Goal: Book appointment/travel/reservation

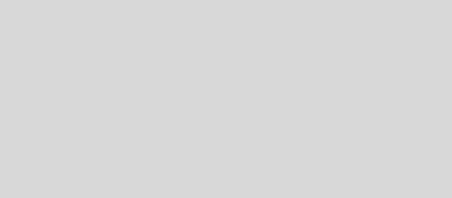
select select "es"
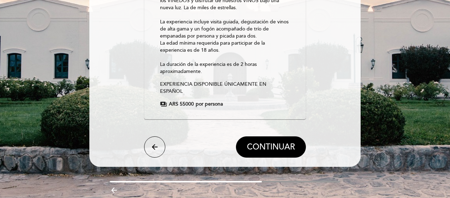
scroll to position [127, 0]
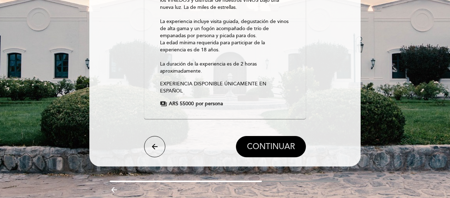
click at [257, 141] on span "CONTINUAR" at bounding box center [271, 146] width 48 height 10
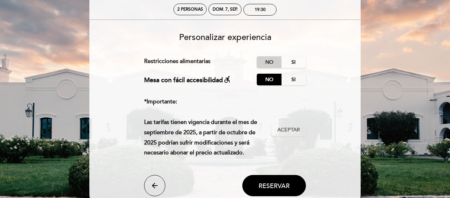
click at [267, 61] on label "No" at bounding box center [269, 62] width 25 height 12
click at [272, 186] on span "Reservar" at bounding box center [274, 185] width 31 height 8
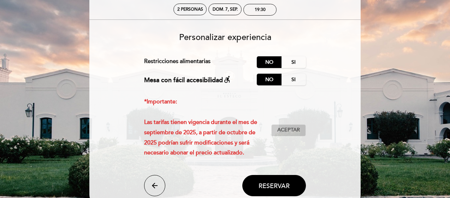
click at [284, 129] on span "Aceptar" at bounding box center [288, 129] width 23 height 7
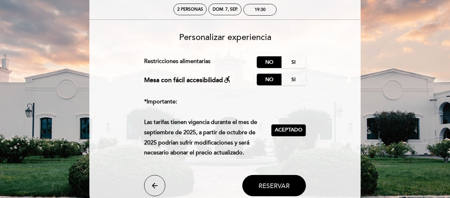
click at [288, 183] on span "Reservar" at bounding box center [274, 185] width 31 height 8
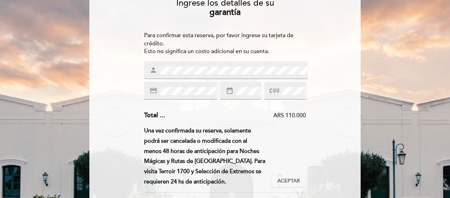
scroll to position [80, 0]
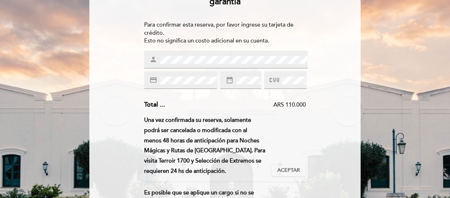
click at [98, 68] on div "Ingrese los detalles de su garantía Para confirmar esta reserva, por favor ingr…" at bounding box center [225, 146] width 262 height 329
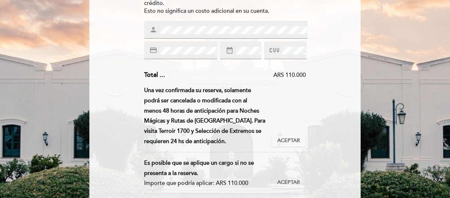
scroll to position [119, 0]
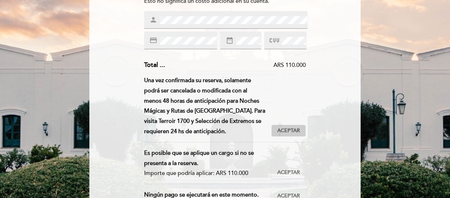
click at [288, 125] on button "Aceptar Aceptado" at bounding box center [288, 130] width 35 height 12
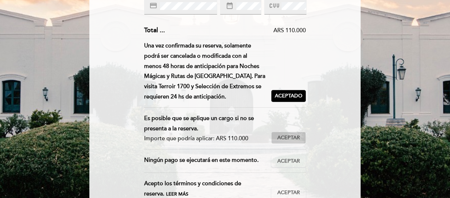
scroll to position [158, 0]
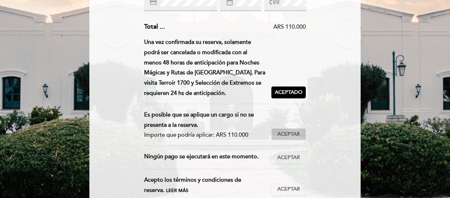
click at [287, 134] on span "Aceptar" at bounding box center [288, 133] width 23 height 7
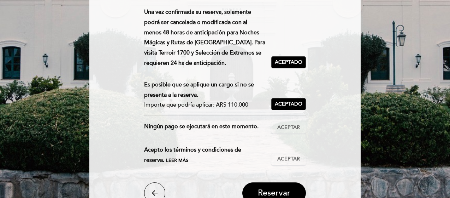
scroll to position [194, 0]
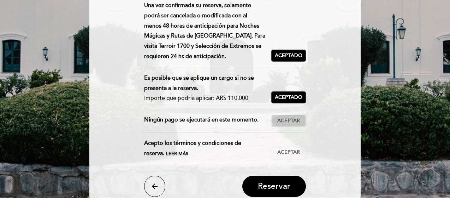
click at [288, 123] on span "Aceptar" at bounding box center [288, 120] width 23 height 7
click at [285, 146] on button "Aceptar Aceptado" at bounding box center [288, 152] width 35 height 12
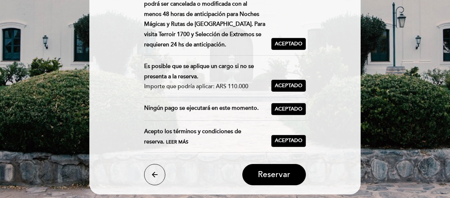
scroll to position [208, 0]
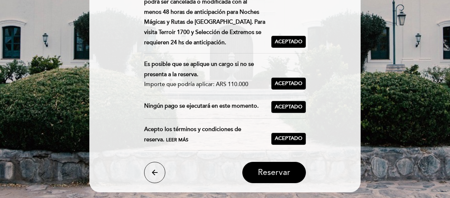
click at [274, 163] on button "Reservar" at bounding box center [274, 172] width 64 height 21
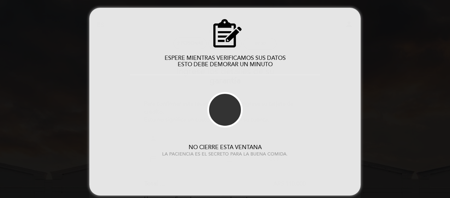
scroll to position [0, 0]
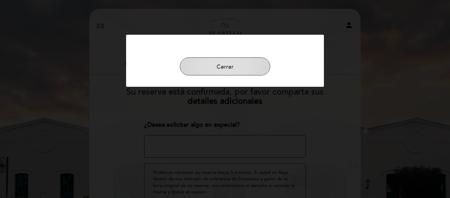
click at [228, 63] on button "Cerrar" at bounding box center [225, 66] width 90 height 18
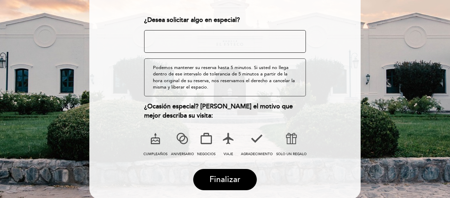
scroll to position [109, 0]
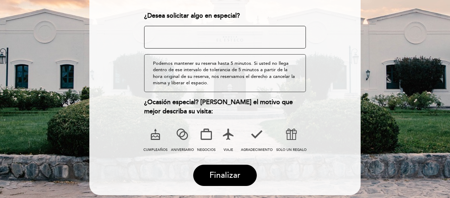
click at [192, 34] on textarea at bounding box center [225, 37] width 162 height 23
click at [223, 170] on span "Finalizar" at bounding box center [225, 175] width 31 height 10
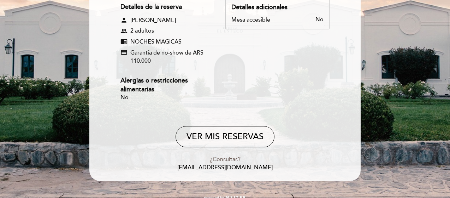
scroll to position [131, 0]
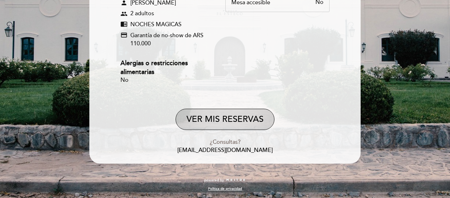
click at [221, 122] on button "VER MIS RESERVAS" at bounding box center [225, 118] width 99 height 21
select select "es"
